Goal: Task Accomplishment & Management: Manage account settings

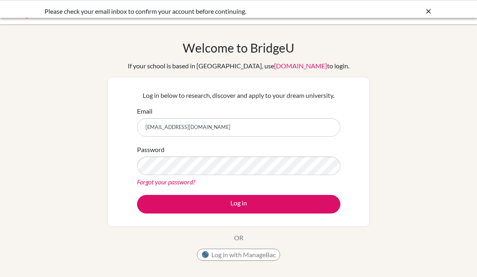
click at [316, 118] on input "[EMAIL_ADDRESS][DOMAIN_NAME]" at bounding box center [238, 127] width 203 height 19
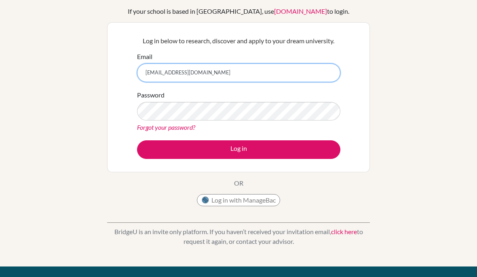
click at [239, 149] on button "Log in" at bounding box center [238, 149] width 203 height 19
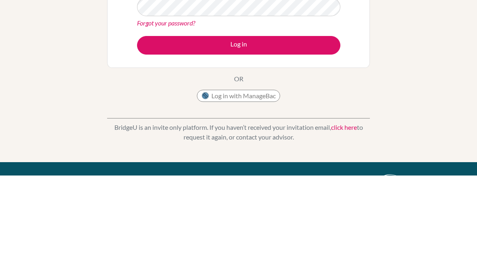
scroll to position [102, 0]
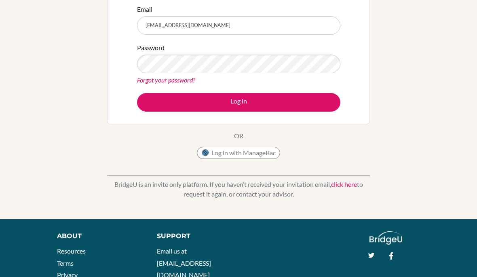
click at [165, 98] on button "Log in" at bounding box center [238, 102] width 203 height 19
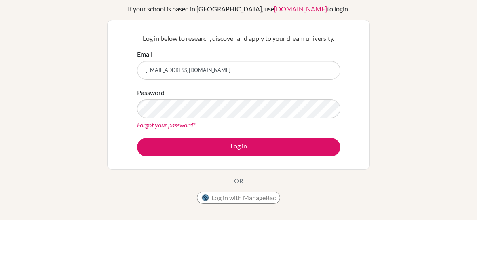
scroll to position [57, 0]
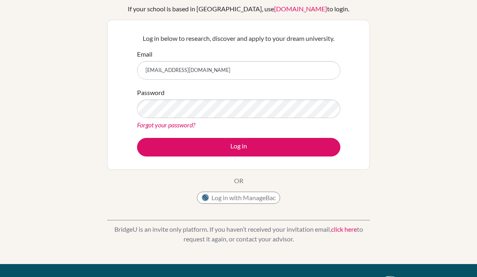
click at [159, 149] on button "Log in" at bounding box center [238, 147] width 203 height 19
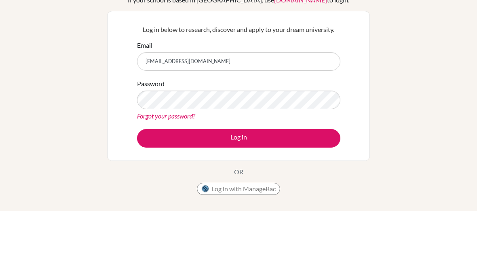
click at [25, 80] on div "Welcome to BridgeU If your school is based in China, use app.bridge-u.com.cn to…" at bounding box center [238, 172] width 477 height 265
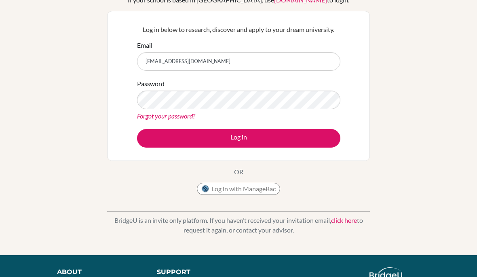
click at [152, 119] on link "Forgot your password?" at bounding box center [166, 116] width 58 height 8
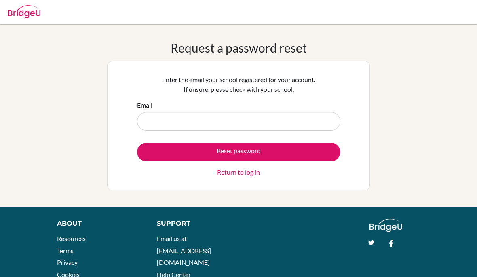
click at [155, 120] on input "Email" at bounding box center [238, 121] width 203 height 19
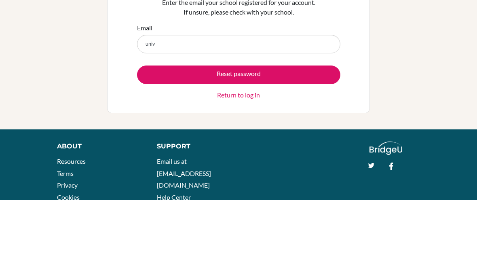
type input "unive"
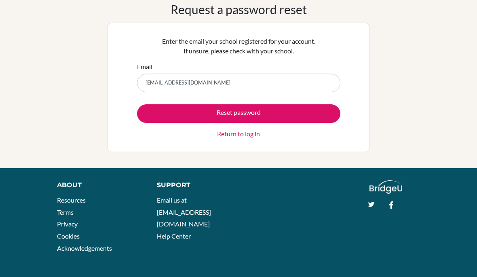
type input "universitiesian@gmail.com"
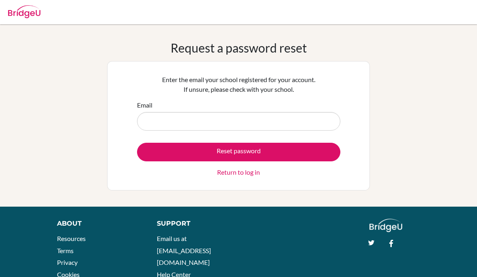
scroll to position [14, 0]
